Goal: Find specific page/section: Find specific page/section

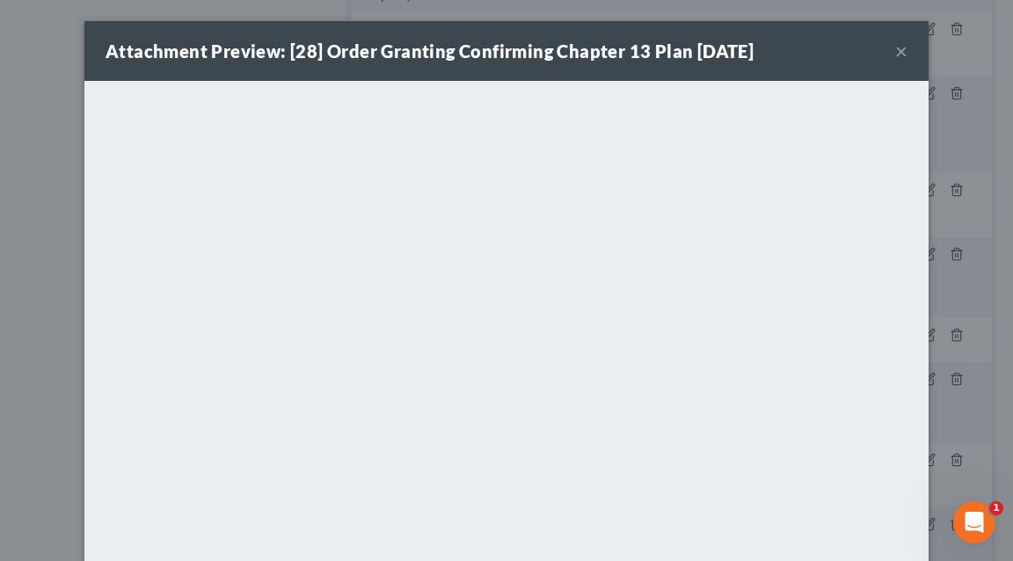
click at [66, 79] on div "Attachment Preview: [28] Order Granting Confirming Chapter 13 Plan [DATE] × <ob…" at bounding box center [506, 280] width 1013 height 561
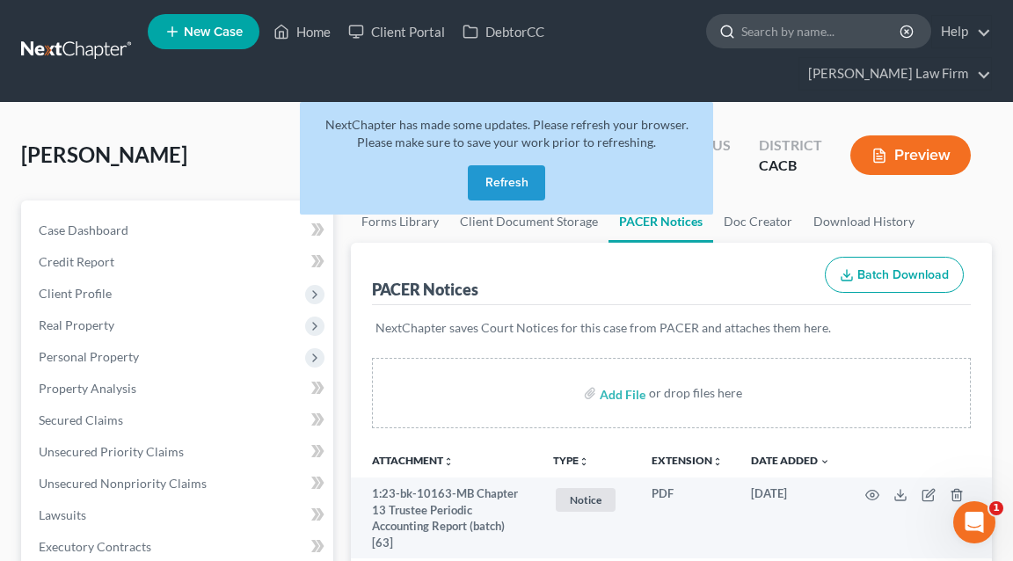
click at [762, 31] on input "search" at bounding box center [821, 31] width 161 height 33
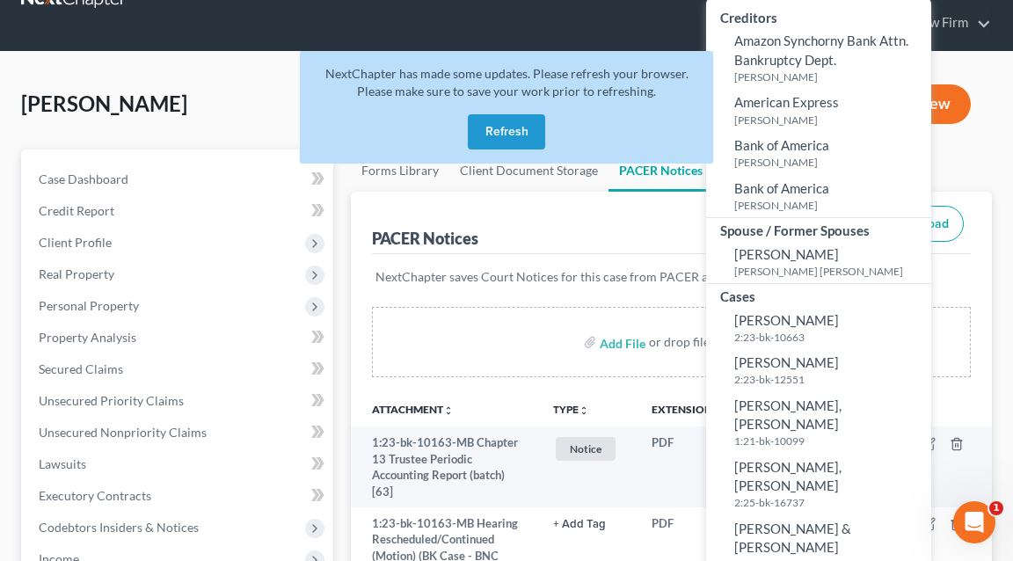
scroll to position [55, 0]
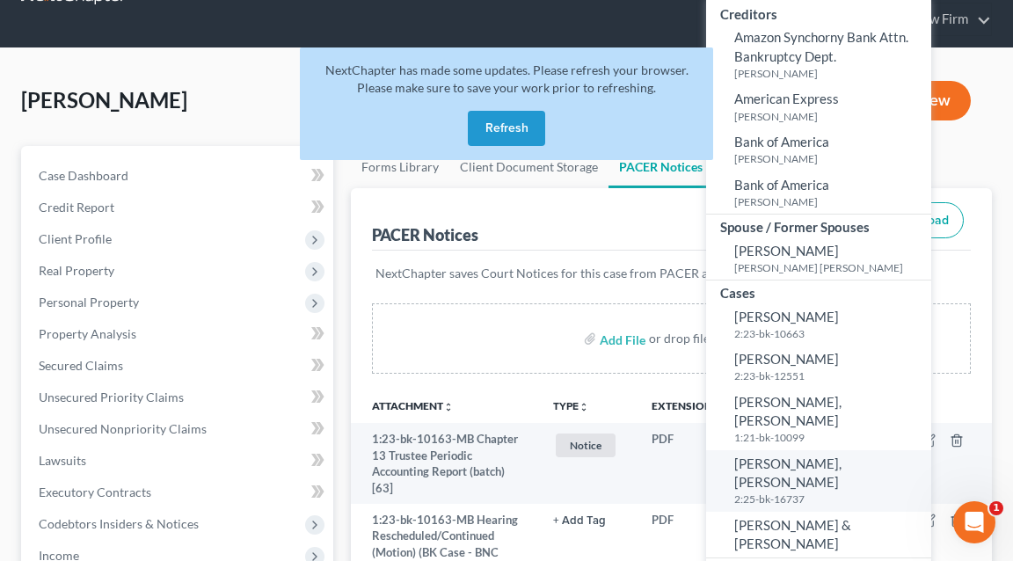
type input "[PERSON_NAME]"
click at [757, 455] on span "[PERSON_NAME], [PERSON_NAME]" at bounding box center [787, 472] width 107 height 34
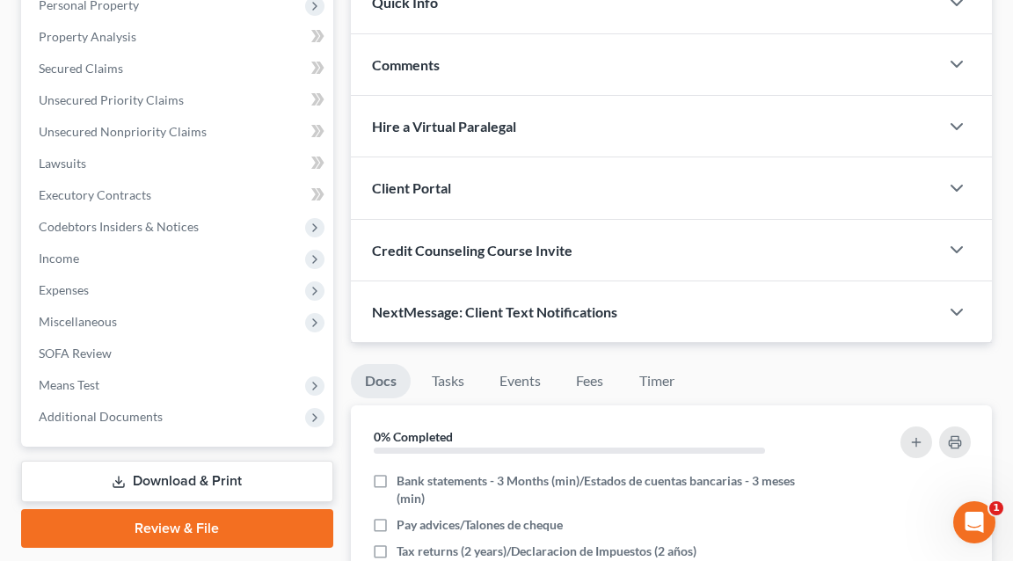
scroll to position [359, 0]
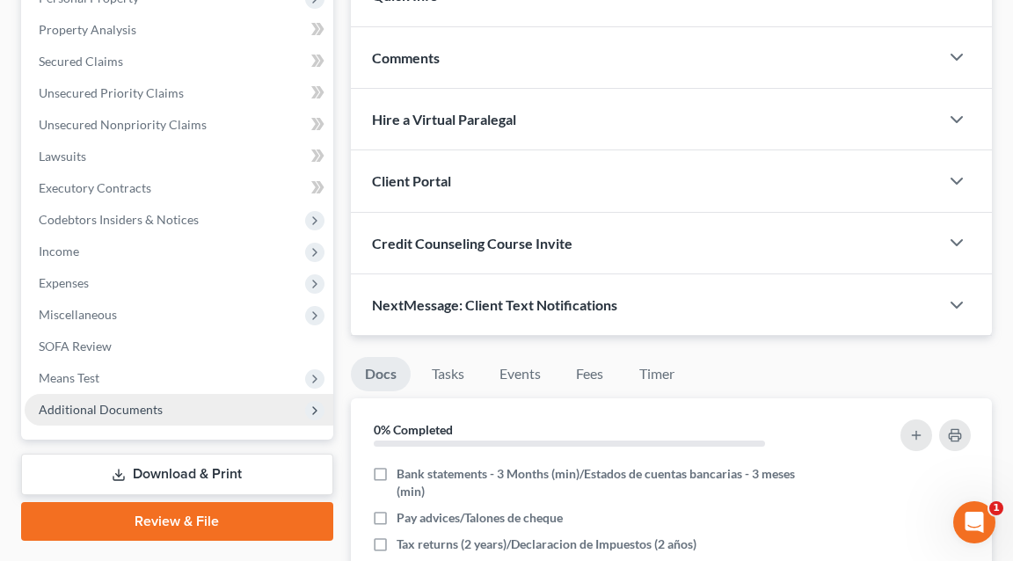
click at [98, 409] on span "Additional Documents" at bounding box center [101, 409] width 124 height 15
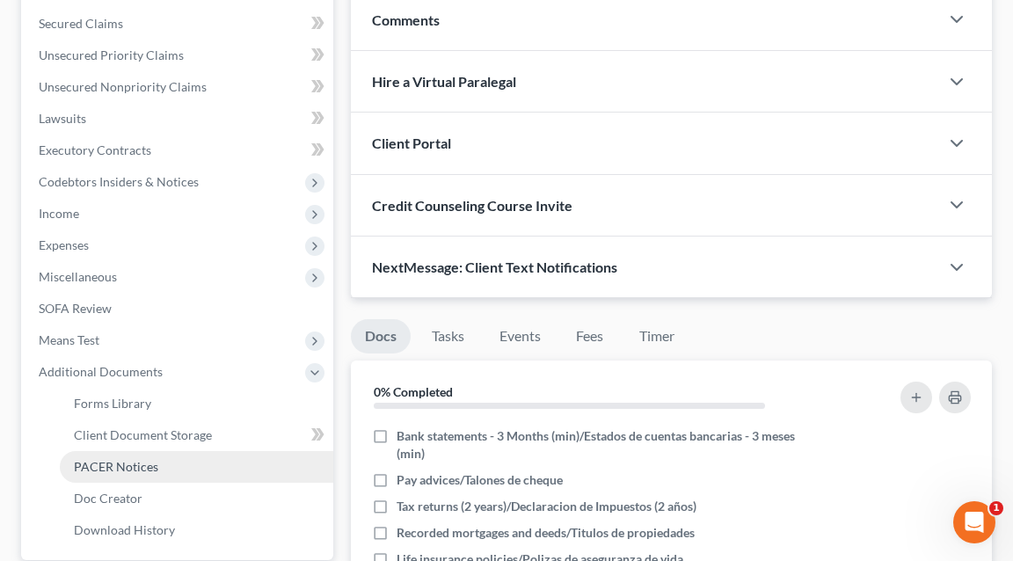
click at [125, 466] on span "PACER Notices" at bounding box center [116, 466] width 84 height 15
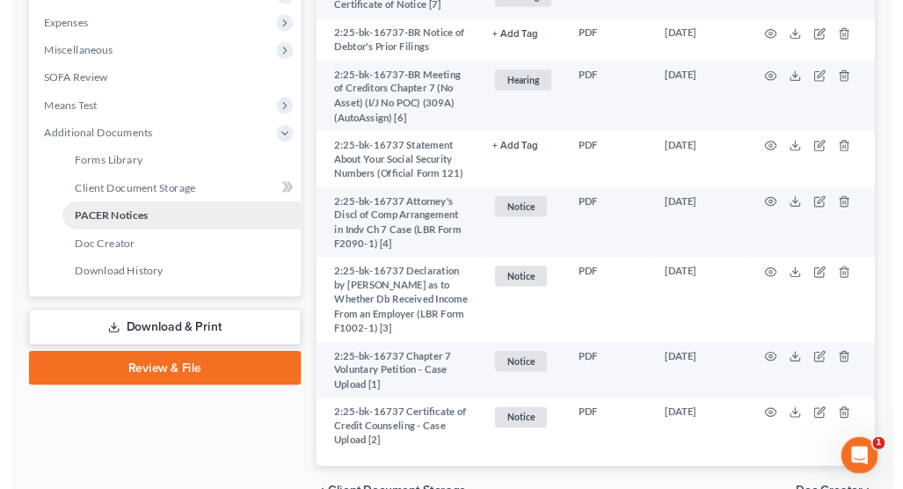
scroll to position [617, 0]
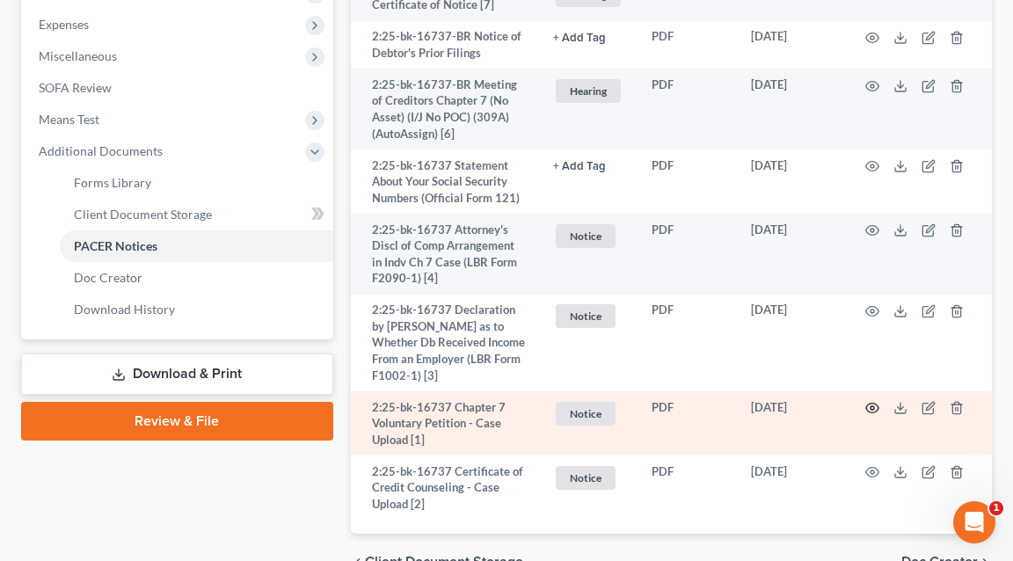
click at [871, 405] on icon "button" at bounding box center [872, 408] width 14 height 14
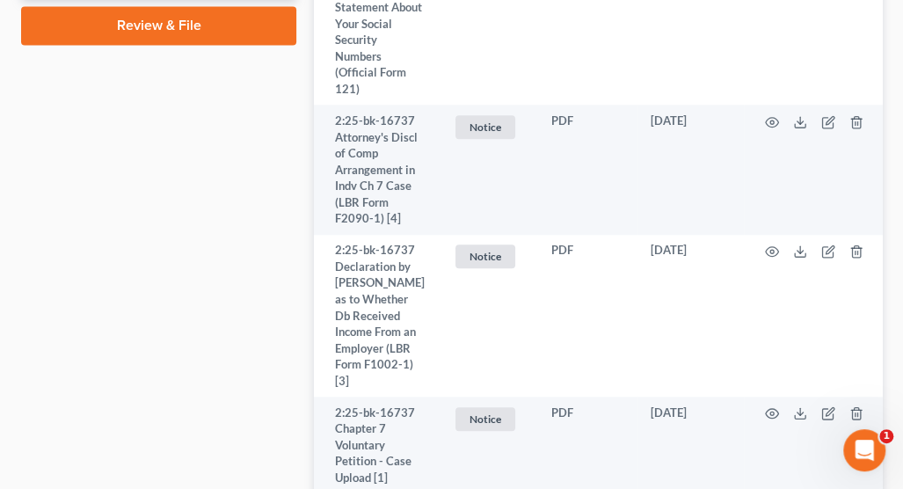
scroll to position [1060, 0]
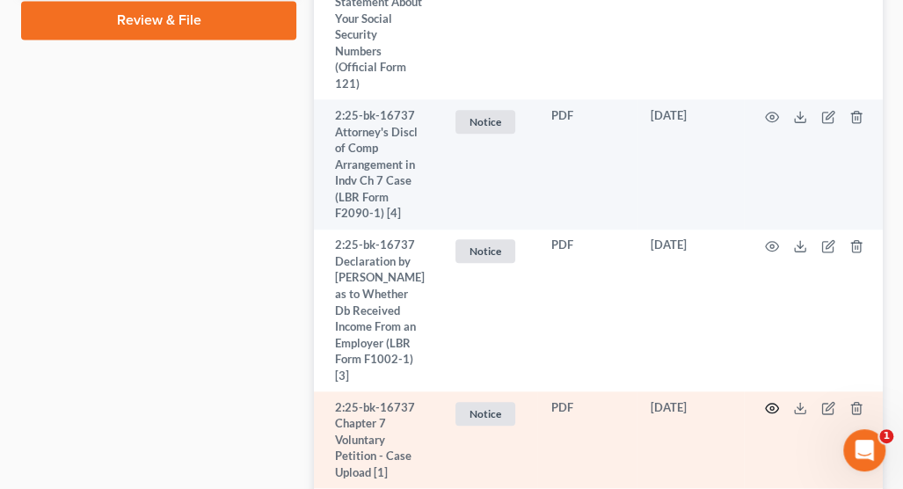
click at [770, 406] on circle "button" at bounding box center [772, 408] width 4 height 4
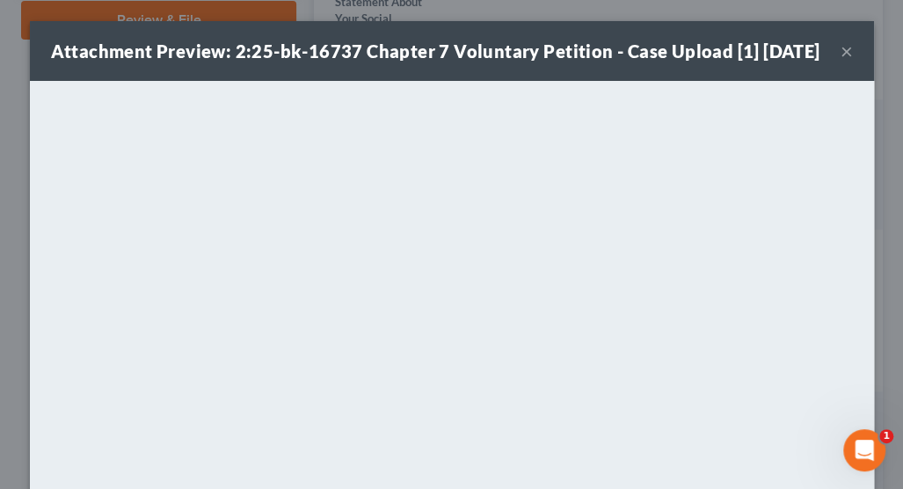
scroll to position [271, 0]
